Goal: Task Accomplishment & Management: Use online tool/utility

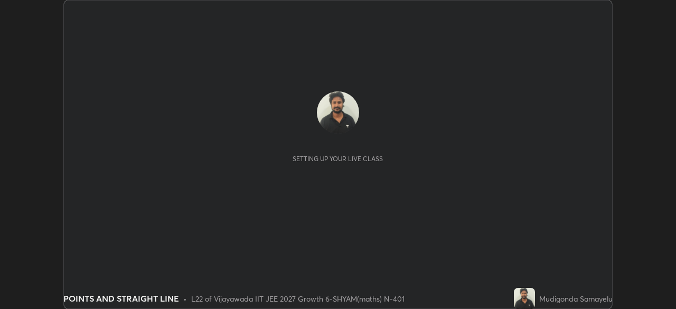
scroll to position [309, 675]
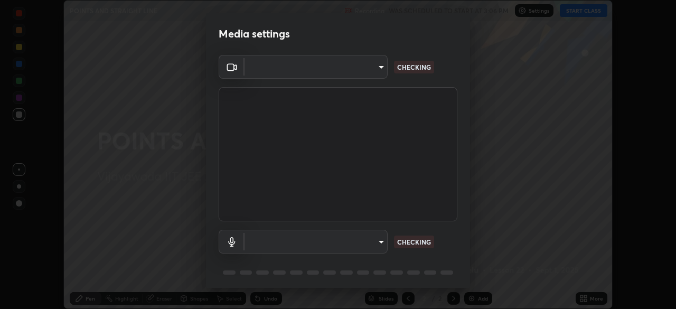
type input "2bd58049f5f114d9ad0fe751a30b8a6aabe45cc0510dad8fe464727eafc46ba8"
type input "default"
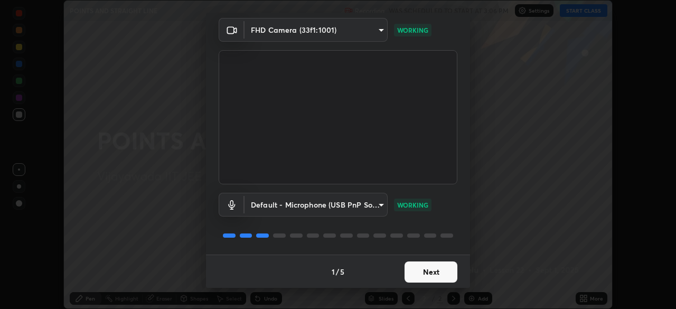
click at [421, 270] on button "Next" at bounding box center [430, 271] width 53 height 21
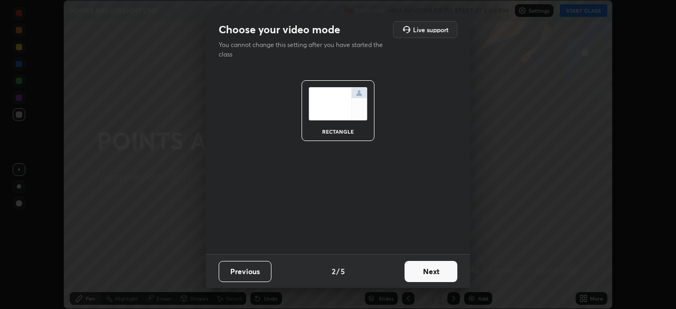
click at [420, 273] on button "Next" at bounding box center [430, 271] width 53 height 21
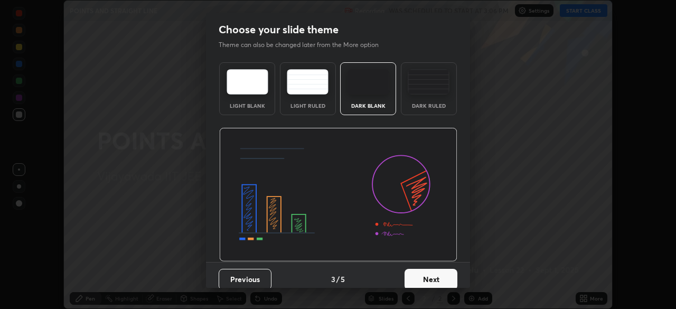
click at [421, 279] on button "Next" at bounding box center [430, 279] width 53 height 21
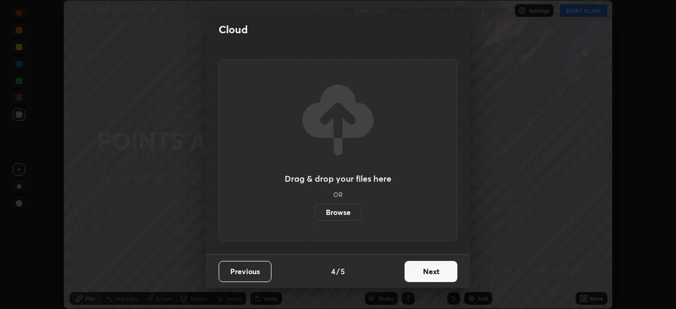
click at [420, 272] on button "Next" at bounding box center [430, 271] width 53 height 21
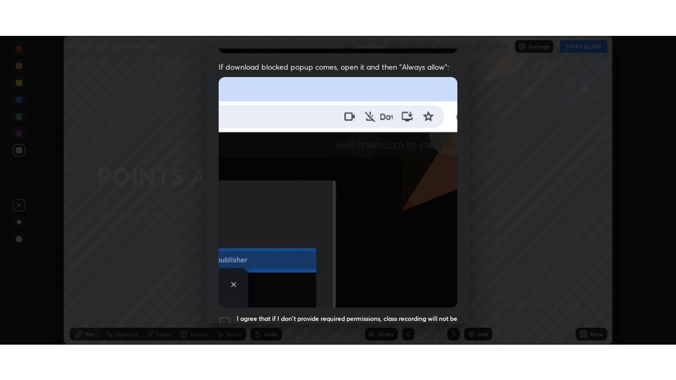
scroll to position [252, 0]
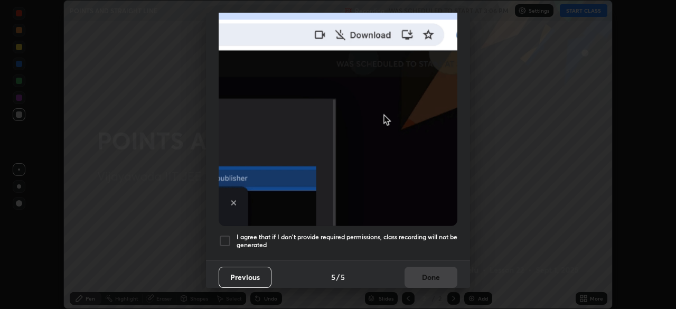
click at [223, 234] on div at bounding box center [225, 240] width 13 height 13
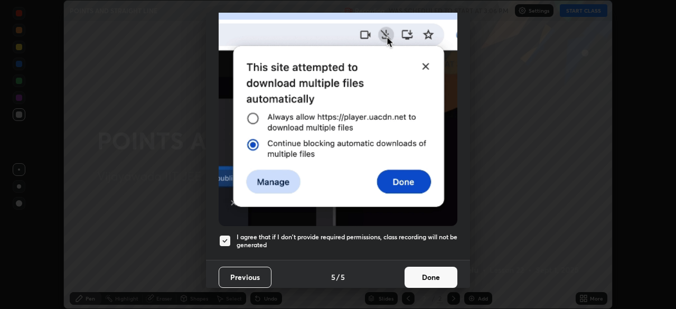
click at [421, 269] on button "Done" at bounding box center [430, 277] width 53 height 21
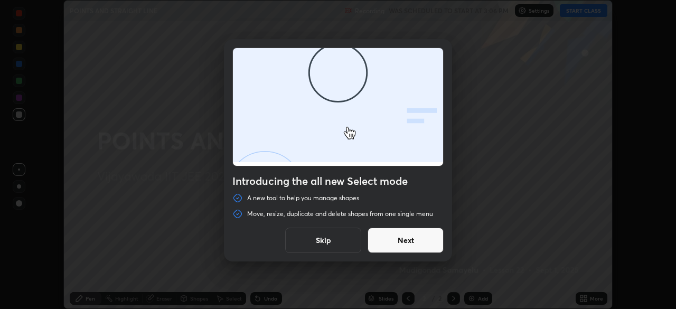
click at [330, 245] on button "Skip" at bounding box center [323, 240] width 76 height 25
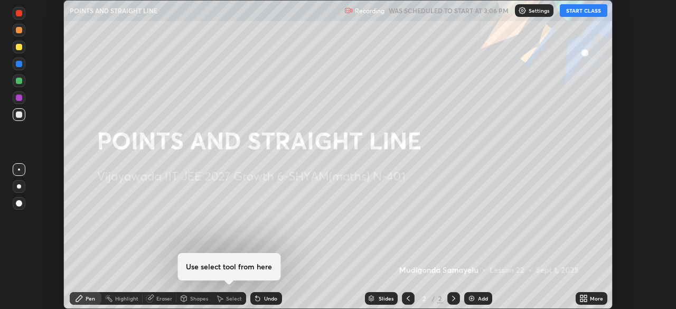
click at [476, 301] on div "Add" at bounding box center [478, 298] width 28 height 13
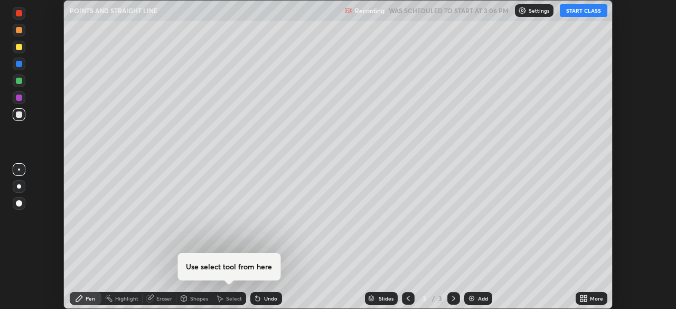
click at [575, 11] on button "START CLASS" at bounding box center [584, 10] width 48 height 13
click at [581, 296] on icon at bounding box center [581, 296] width 3 height 3
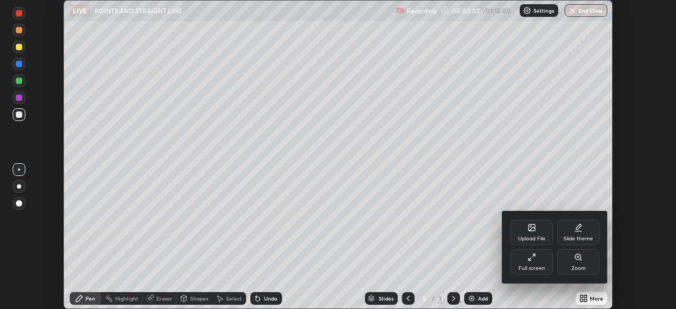
click at [533, 257] on icon at bounding box center [531, 257] width 8 height 8
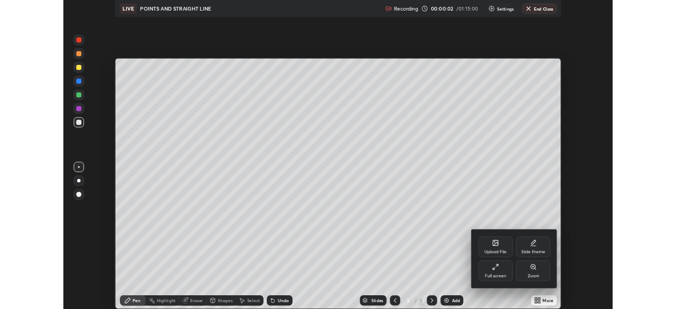
scroll to position [380, 676]
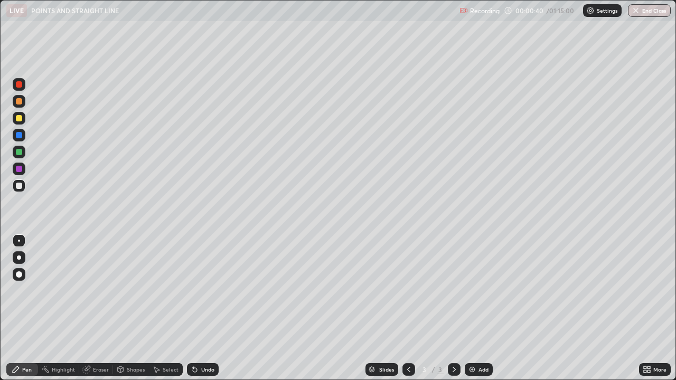
click at [17, 257] on div at bounding box center [19, 257] width 4 height 4
click at [97, 308] on div "Eraser" at bounding box center [101, 369] width 16 height 5
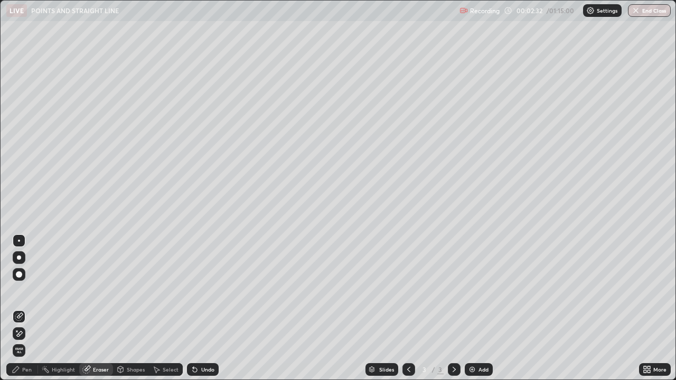
click at [28, 308] on div "Pen" at bounding box center [27, 369] width 10 height 5
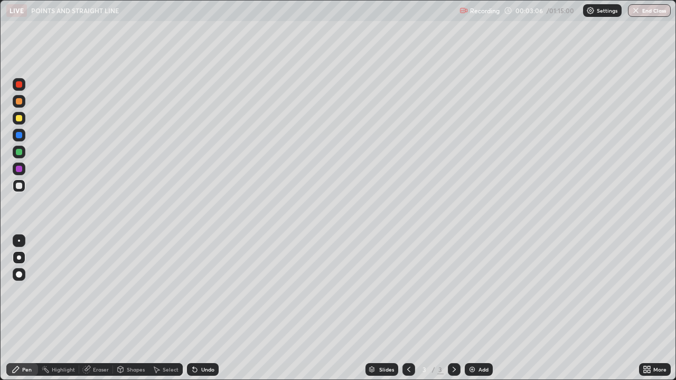
click at [205, 308] on div "Undo" at bounding box center [207, 369] width 13 height 5
click at [201, 308] on div "Undo" at bounding box center [207, 369] width 13 height 5
click at [470, 308] on img at bounding box center [472, 369] width 8 height 8
click at [20, 118] on div at bounding box center [19, 118] width 6 height 6
click at [16, 154] on div at bounding box center [19, 152] width 13 height 13
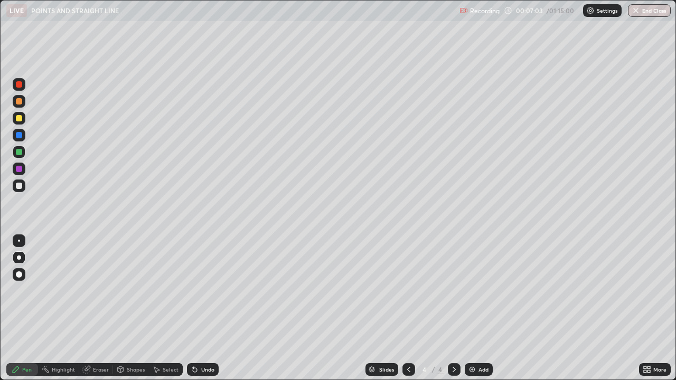
click at [201, 308] on div "Undo" at bounding box center [207, 369] width 13 height 5
click at [202, 308] on div "Undo" at bounding box center [207, 369] width 13 height 5
click at [21, 170] on div at bounding box center [19, 169] width 6 height 6
click at [471, 308] on img at bounding box center [472, 369] width 8 height 8
click at [99, 308] on div "Eraser" at bounding box center [101, 369] width 16 height 5
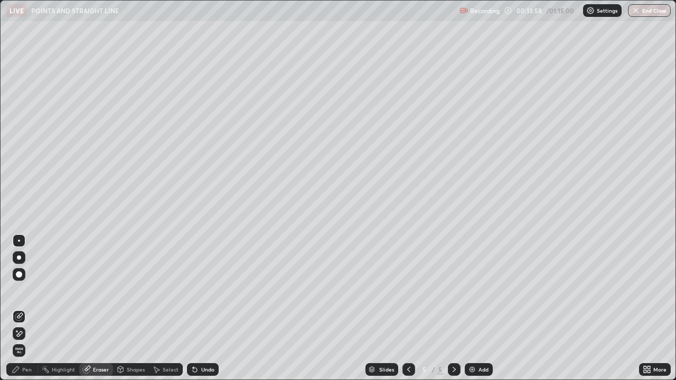
click at [29, 308] on div "Pen" at bounding box center [27, 369] width 10 height 5
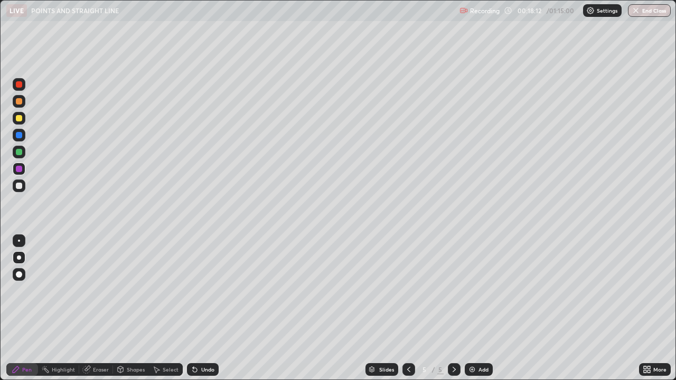
click at [471, 308] on img at bounding box center [472, 369] width 8 height 8
click at [19, 185] on div at bounding box center [19, 186] width 6 height 6
click at [21, 186] on div at bounding box center [19, 186] width 6 height 6
click at [201, 308] on div "Undo" at bounding box center [207, 369] width 13 height 5
click at [16, 153] on div at bounding box center [19, 152] width 6 height 6
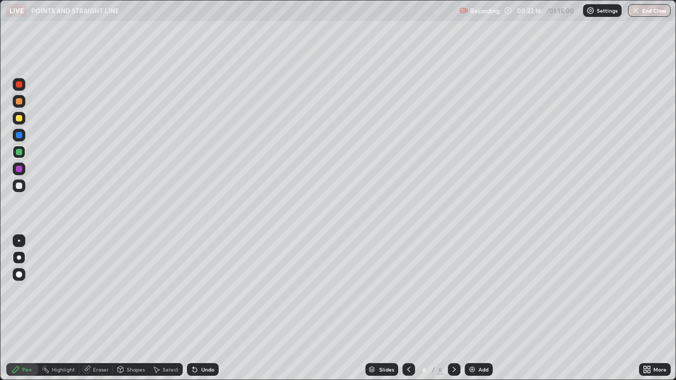
click at [19, 84] on div at bounding box center [19, 84] width 6 height 6
click at [7, 308] on div "Pen" at bounding box center [22, 369] width 32 height 13
click at [102, 308] on div "Eraser" at bounding box center [101, 369] width 16 height 5
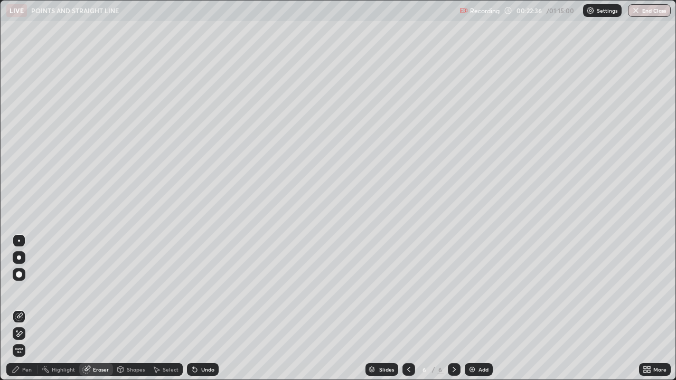
click at [28, 308] on div "Pen" at bounding box center [27, 369] width 10 height 5
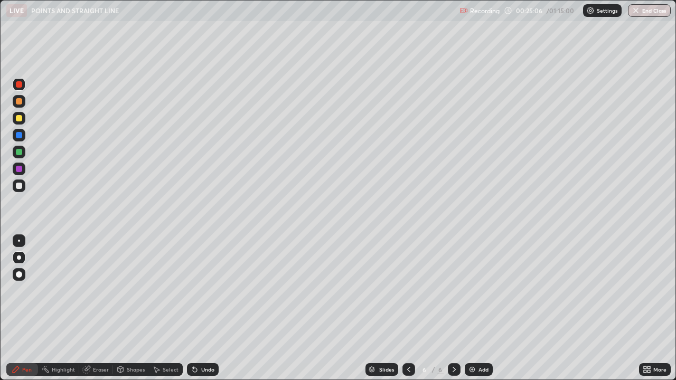
click at [470, 308] on img at bounding box center [472, 369] width 8 height 8
click at [17, 122] on div at bounding box center [19, 118] width 13 height 13
click at [0, 143] on div "Setting up your live class" at bounding box center [338, 190] width 676 height 380
click at [99, 308] on div "Eraser" at bounding box center [101, 369] width 16 height 5
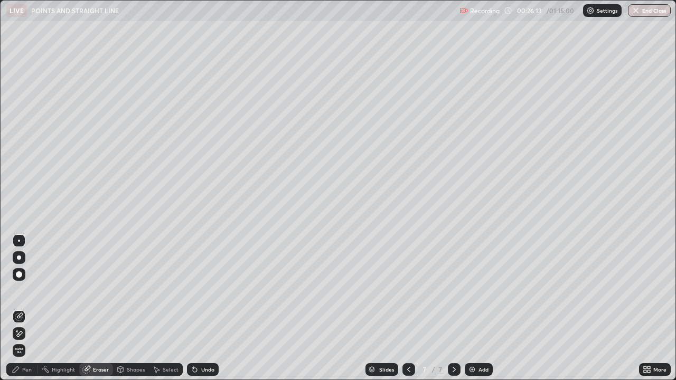
click at [30, 308] on div "Pen" at bounding box center [22, 369] width 32 height 13
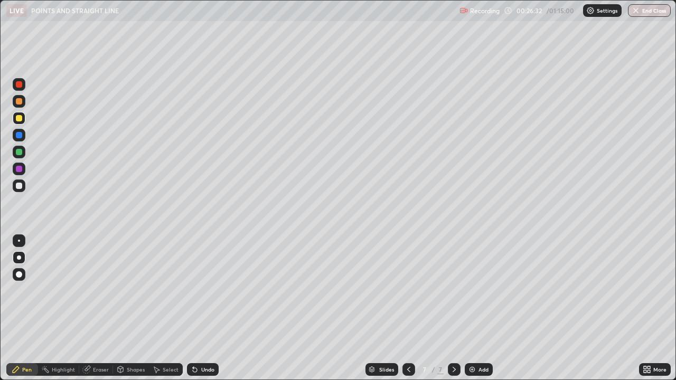
click at [204, 308] on div "Undo" at bounding box center [207, 369] width 13 height 5
click at [202, 308] on div "Undo" at bounding box center [203, 369] width 32 height 13
click at [472, 308] on img at bounding box center [472, 369] width 8 height 8
click at [19, 241] on div at bounding box center [19, 241] width 2 height 2
click at [20, 184] on div at bounding box center [19, 186] width 6 height 6
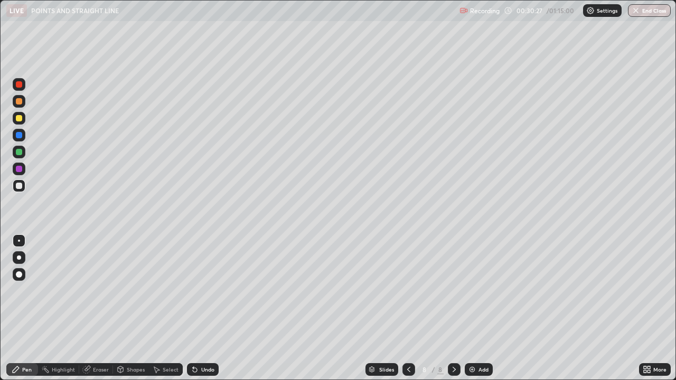
click at [209, 308] on div "Undo" at bounding box center [207, 369] width 13 height 5
click at [18, 120] on div at bounding box center [19, 118] width 6 height 6
click at [20, 153] on div at bounding box center [19, 152] width 6 height 6
click at [19, 136] on div at bounding box center [19, 135] width 6 height 6
click at [100, 308] on div "Eraser" at bounding box center [101, 369] width 16 height 5
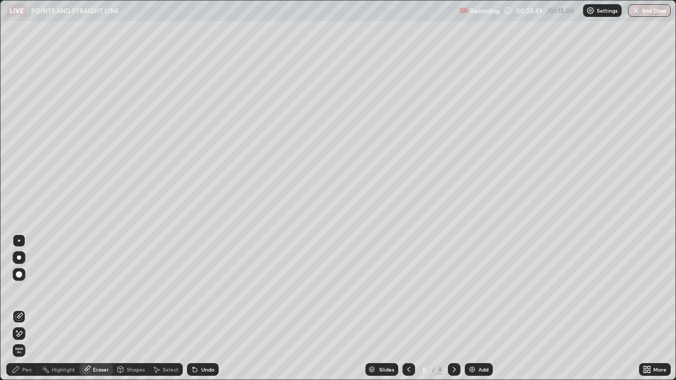
click at [18, 308] on icon at bounding box center [16, 369] width 6 height 6
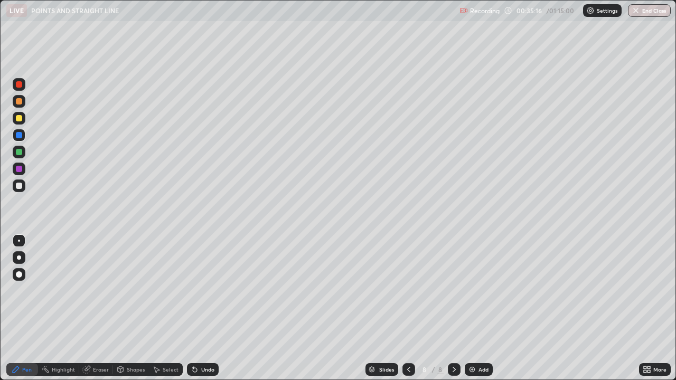
click at [470, 308] on img at bounding box center [472, 369] width 8 height 8
click at [406, 308] on div at bounding box center [408, 369] width 13 height 13
click at [451, 308] on div at bounding box center [454, 369] width 13 height 13
click at [24, 172] on div at bounding box center [19, 169] width 13 height 13
click at [24, 188] on div at bounding box center [19, 185] width 13 height 13
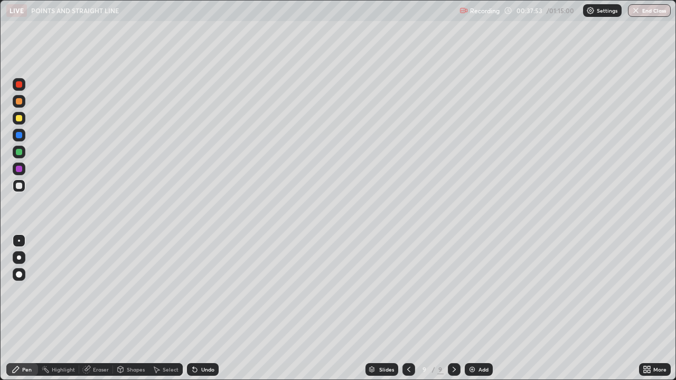
click at [471, 308] on img at bounding box center [472, 369] width 8 height 8
click at [198, 308] on div "Undo" at bounding box center [203, 369] width 32 height 13
click at [469, 308] on img at bounding box center [472, 369] width 8 height 8
click at [470, 308] on img at bounding box center [472, 369] width 8 height 8
click at [96, 308] on div "Eraser" at bounding box center [101, 369] width 16 height 5
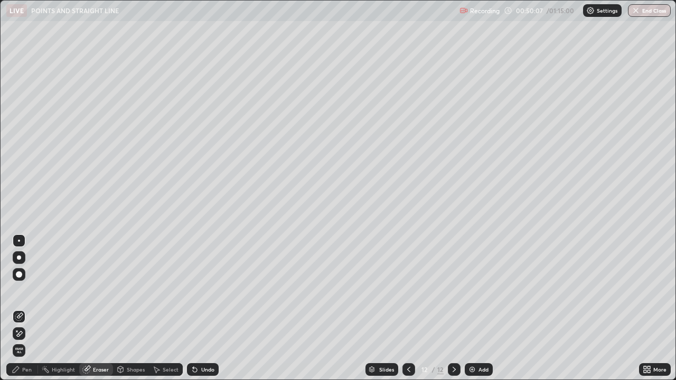
click at [24, 308] on div "Pen" at bounding box center [27, 369] width 10 height 5
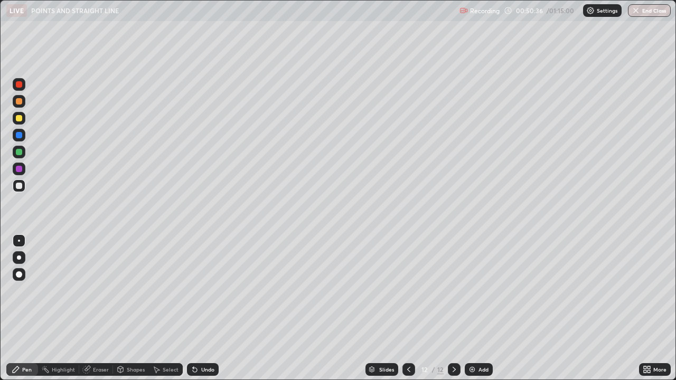
click at [0, 282] on div "Setting up your live class" at bounding box center [338, 190] width 676 height 380
click at [470, 308] on img at bounding box center [472, 369] width 8 height 8
click at [454, 308] on icon at bounding box center [454, 369] width 8 height 8
click at [470, 308] on img at bounding box center [472, 369] width 8 height 8
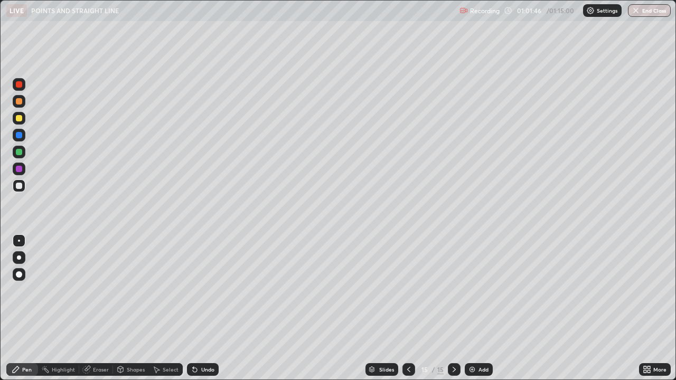
click at [475, 308] on div "Add" at bounding box center [479, 369] width 28 height 13
click at [96, 308] on div "Eraser" at bounding box center [101, 369] width 16 height 5
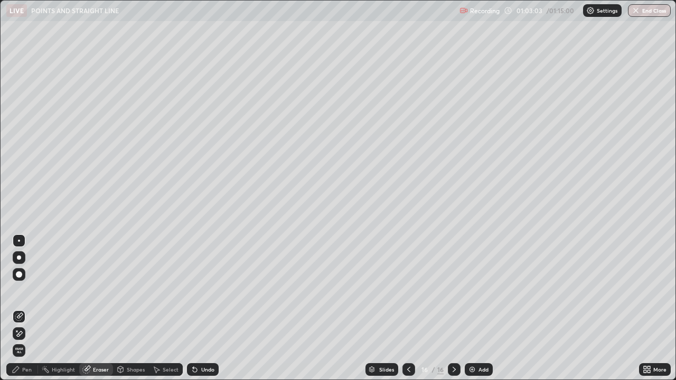
click at [23, 308] on div "Pen" at bounding box center [27, 369] width 10 height 5
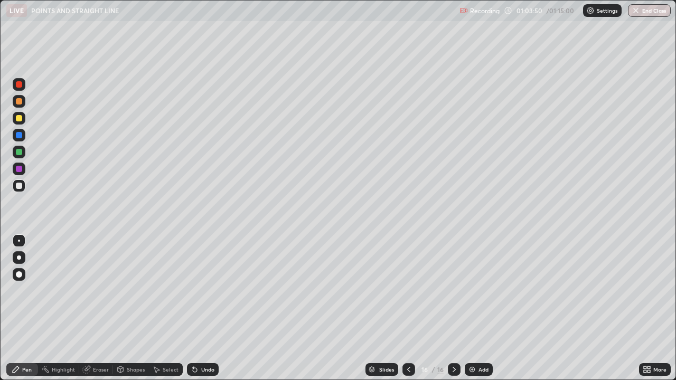
click at [471, 308] on img at bounding box center [472, 369] width 8 height 8
click at [470, 308] on img at bounding box center [472, 369] width 8 height 8
click at [93, 308] on div "Eraser" at bounding box center [101, 369] width 16 height 5
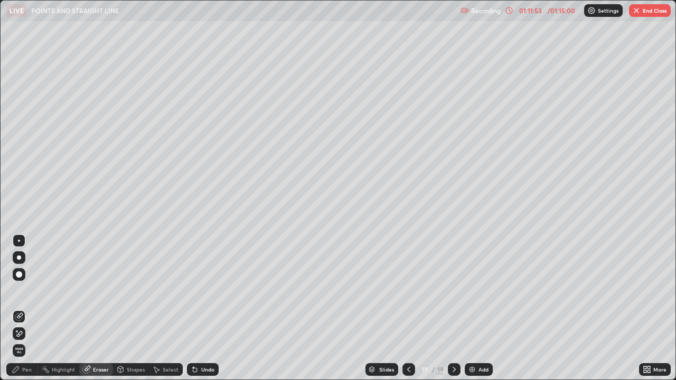
click at [101, 308] on div "Eraser" at bounding box center [101, 369] width 16 height 5
click at [25, 308] on div "Pen" at bounding box center [27, 369] width 10 height 5
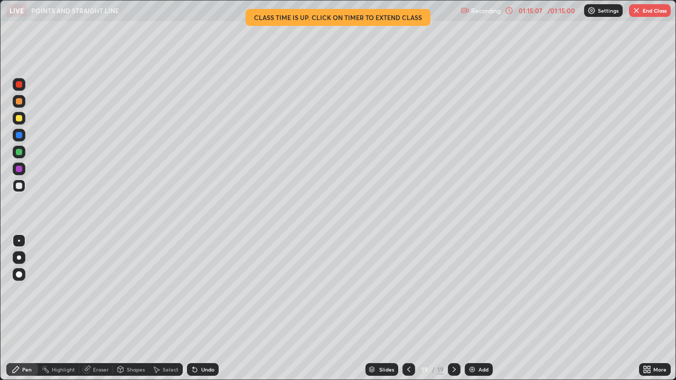
click at [653, 308] on div "More" at bounding box center [659, 369] width 13 height 5
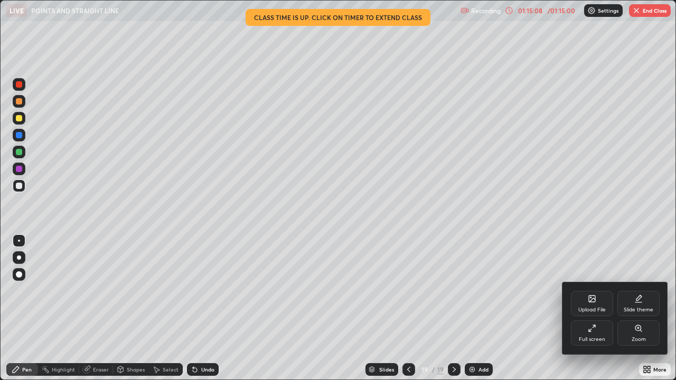
click at [591, 308] on icon at bounding box center [592, 328] width 8 height 8
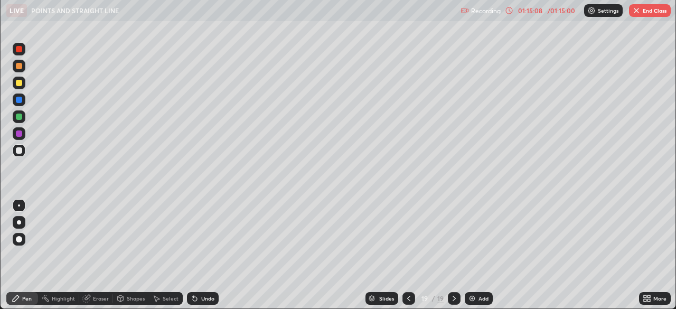
scroll to position [52477, 52110]
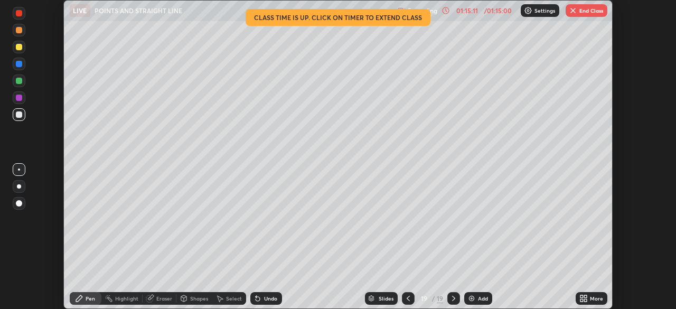
click at [586, 11] on button "End Class" at bounding box center [586, 10] width 42 height 13
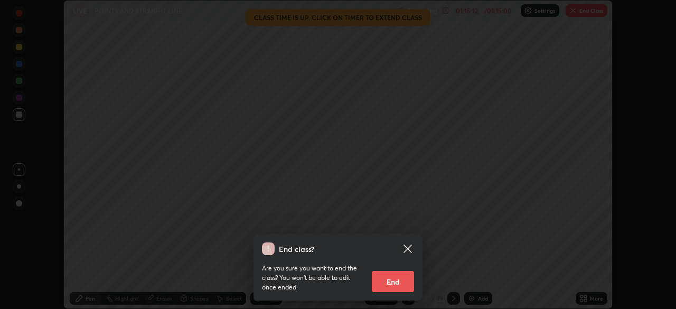
click at [396, 280] on button "End" at bounding box center [393, 281] width 42 height 21
